Goal: Task Accomplishment & Management: Complete application form

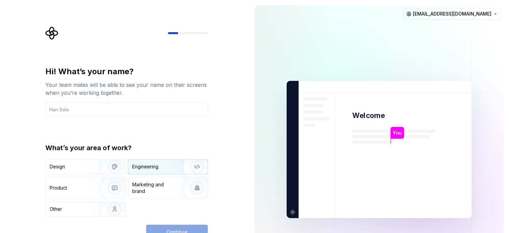
click at [149, 170] on div "Engineering" at bounding box center [167, 166] width 79 height 15
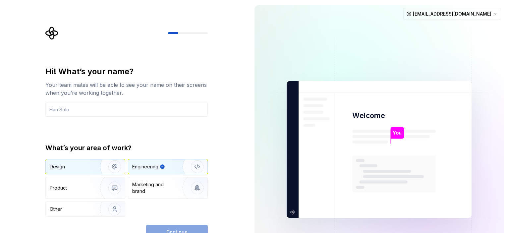
click at [93, 170] on img "button" at bounding box center [110, 167] width 42 height 44
click at [173, 167] on img "button" at bounding box center [193, 167] width 42 height 44
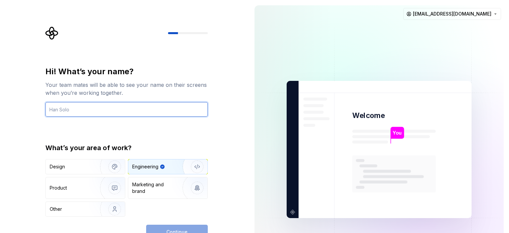
click at [158, 109] on input "text" at bounding box center [126, 109] width 162 height 15
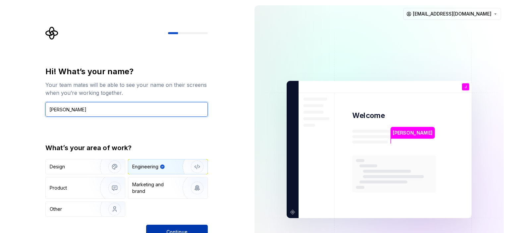
type input "Jaafar"
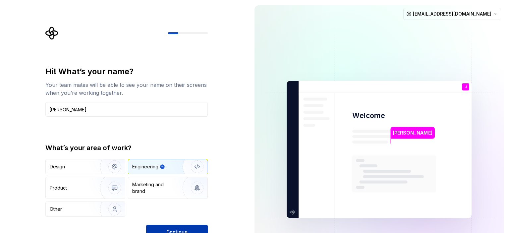
click at [173, 226] on button "Continue" at bounding box center [177, 232] width 62 height 15
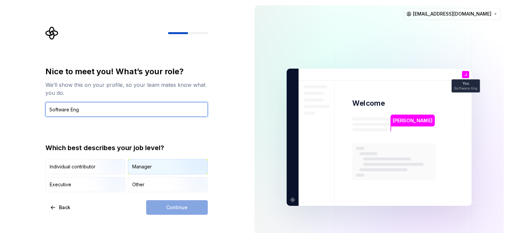
type input "Software Eng"
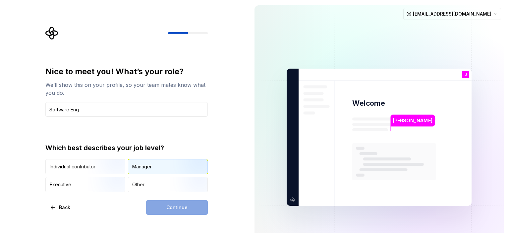
click at [160, 165] on div "Manager" at bounding box center [167, 166] width 79 height 15
click at [182, 211] on button "Continue" at bounding box center [177, 207] width 62 height 15
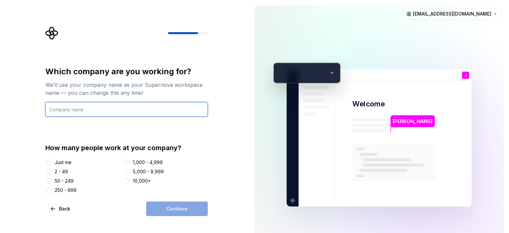
click at [169, 105] on input "text" at bounding box center [126, 109] width 162 height 15
type input "No"
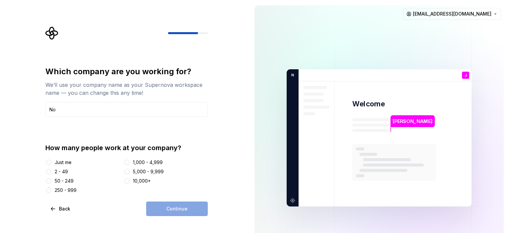
click at [50, 174] on div at bounding box center [48, 171] width 7 height 7
click at [50, 173] on button "2 - 49" at bounding box center [48, 171] width 5 height 5
click at [196, 209] on button "Continue" at bounding box center [177, 209] width 62 height 15
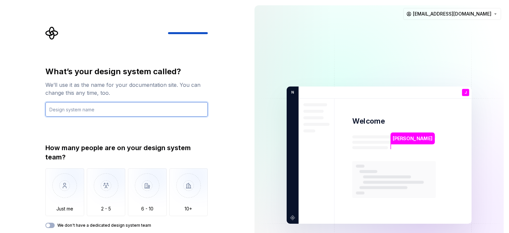
paste input "Customer Mobile App prototype"
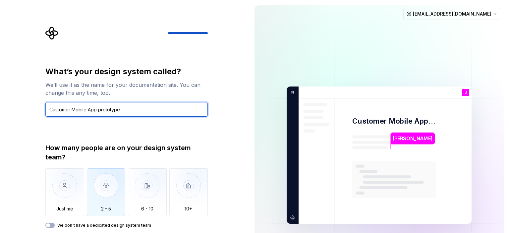
type input "Customer Mobile App prototype"
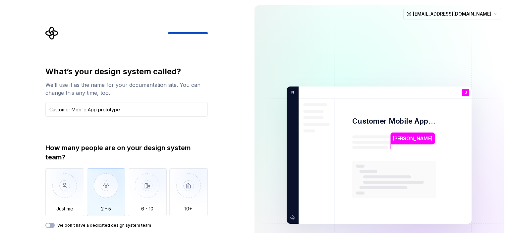
click at [97, 192] on img "button" at bounding box center [106, 190] width 39 height 44
click at [230, 177] on div "What’s your design system called? We’ll use it as the name for your documentati…" at bounding box center [124, 155] width 249 height 310
click at [51, 225] on icon "button" at bounding box center [47, 225] width 5 height 4
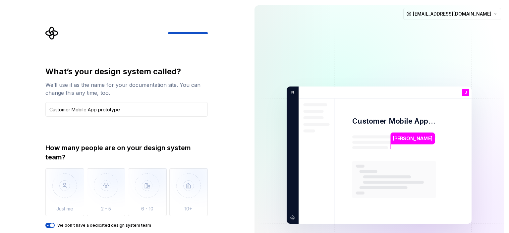
click at [58, 224] on label "We don't have a dedicated design system team" at bounding box center [104, 225] width 94 height 5
click at [55, 224] on button "We don't have a dedicated design system team" at bounding box center [49, 225] width 9 height 5
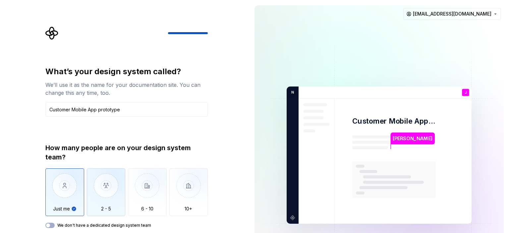
click at [90, 193] on img "button" at bounding box center [106, 190] width 39 height 44
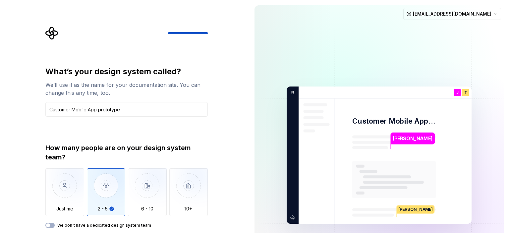
click at [364, 140] on img at bounding box center [379, 155] width 269 height 313
click at [216, 115] on div "What’s your design system called? We’ll use it as the name for your documentati…" at bounding box center [124, 155] width 249 height 310
click at [105, 198] on img "button" at bounding box center [106, 190] width 39 height 44
click at [306, 164] on img at bounding box center [379, 155] width 269 height 313
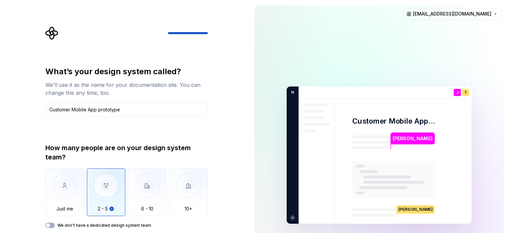
click at [186, 33] on div at bounding box center [208, 33] width 80 height 2
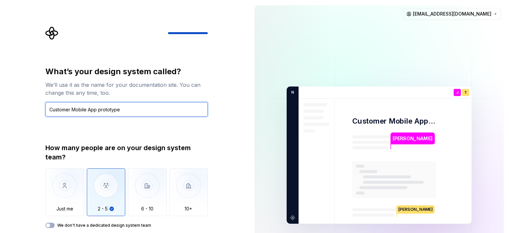
click at [134, 106] on input "Customer Mobile App prototype" at bounding box center [126, 109] width 162 height 15
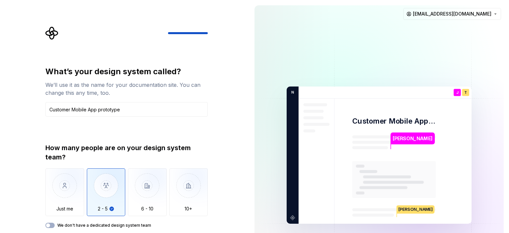
click at [54, 224] on div "We don't have a dedicated design system team" at bounding box center [126, 225] width 162 height 5
click at [49, 227] on span "button" at bounding box center [48, 225] width 4 height 4
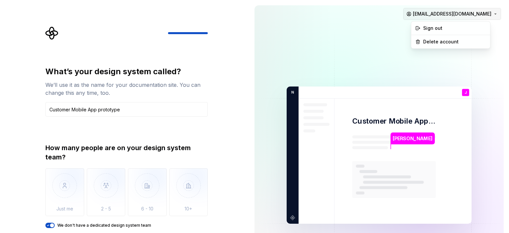
click at [493, 12] on html "What’s your design system called? We’ll use it as the name for your documentati…" at bounding box center [254, 116] width 509 height 233
click at [496, 6] on html "What’s your design system called? We’ll use it as the name for your documentati…" at bounding box center [254, 116] width 509 height 233
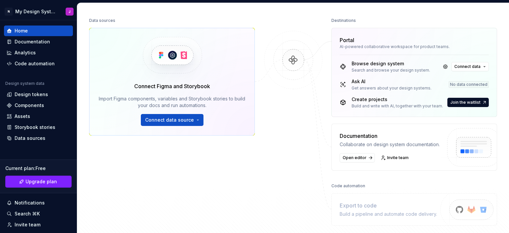
scroll to position [79, 0]
click at [27, 94] on div "Design tokens" at bounding box center [31, 94] width 33 height 7
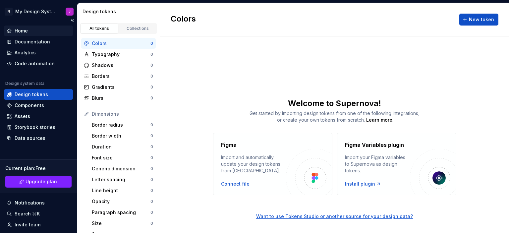
click at [40, 31] on div "Home" at bounding box center [39, 31] width 64 height 7
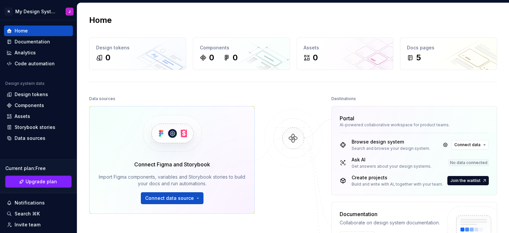
click at [375, 165] on div "Get answers about your design systems." at bounding box center [392, 166] width 80 height 5
